Goal: Task Accomplishment & Management: Complete application form

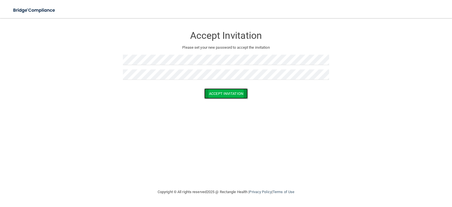
click at [221, 95] on button "Accept Invitation" at bounding box center [226, 93] width 44 height 10
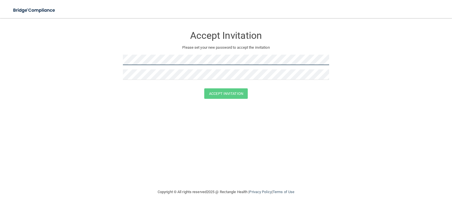
click at [114, 60] on form "Accept Invitation Please set your new password to accept the invitation Accept …" at bounding box center [226, 65] width 430 height 82
click at [112, 61] on form "Accept Invitation Please set your new password to accept the invitation Accept …" at bounding box center [226, 65] width 430 height 82
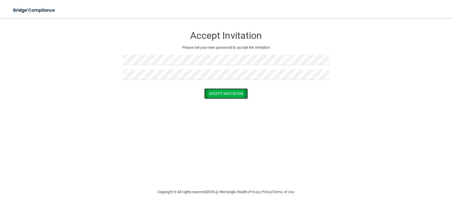
click at [224, 93] on button "Accept Invitation" at bounding box center [226, 93] width 44 height 10
